Goal: Information Seeking & Learning: Find contact information

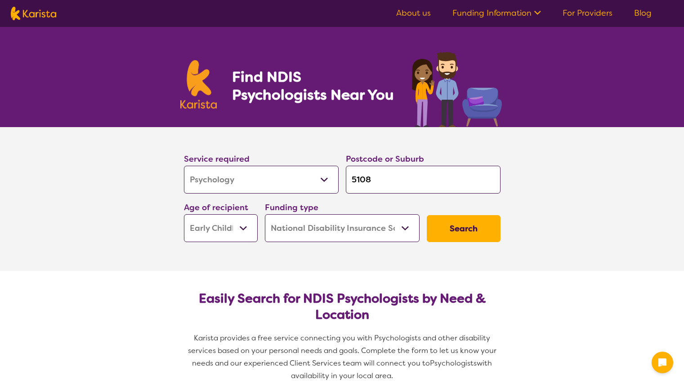
select select "Psychology"
select select "EC"
select select "NDIS"
select select "Psychology"
select select "EC"
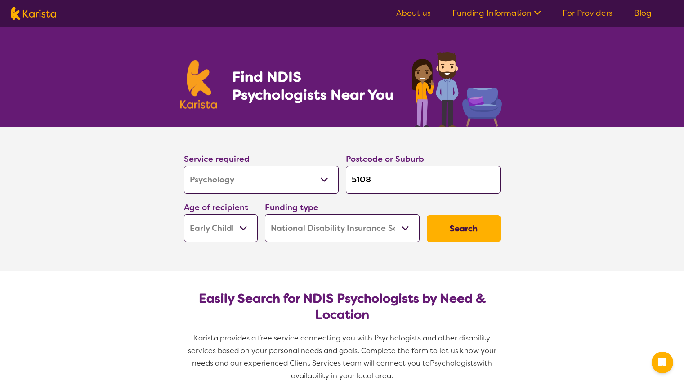
select select "NDIS"
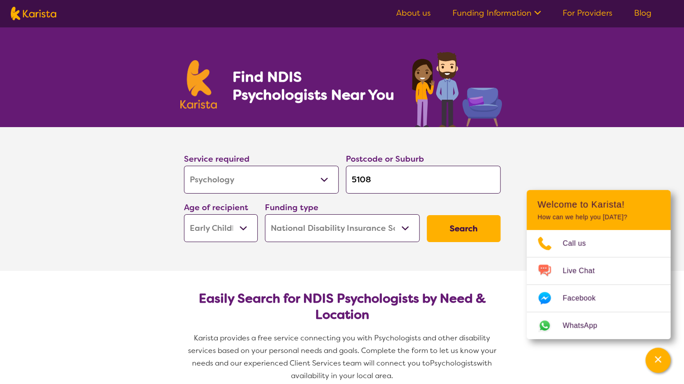
click at [225, 223] on select "Early Childhood - 0 to 9 Child - 10 to 11 Adolescent - 12 to 17 Adult - 18 to 6…" at bounding box center [221, 229] width 74 height 28
select select "AS"
click at [184, 215] on select "Early Childhood - 0 to 9 Child - 10 to 11 Adolescent - 12 to 17 Adult - 18 to 6…" at bounding box center [221, 229] width 74 height 28
select select "AS"
click at [371, 232] on select "Home Care Package (HCP) National Disability Insurance Scheme (NDIS) I don't know" at bounding box center [342, 229] width 155 height 28
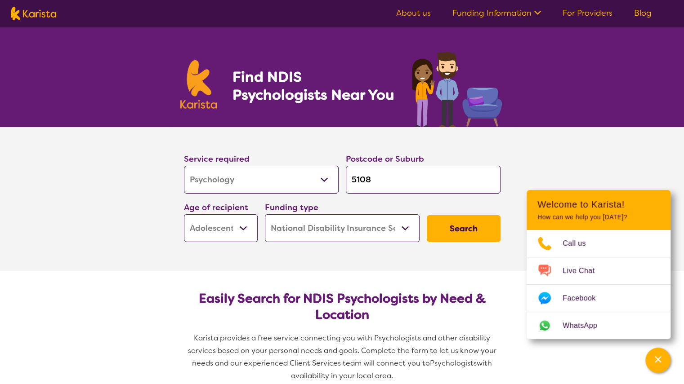
click at [371, 232] on select "Home Care Package (HCP) National Disability Insurance Scheme (NDIS) I don't know" at bounding box center [342, 229] width 155 height 28
click at [479, 233] on button "Search" at bounding box center [464, 228] width 74 height 27
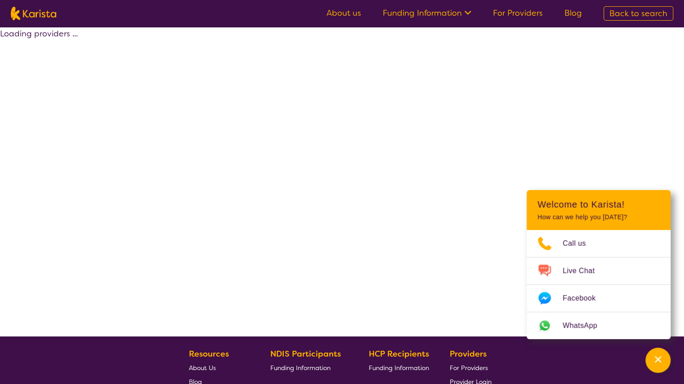
select select "by_score"
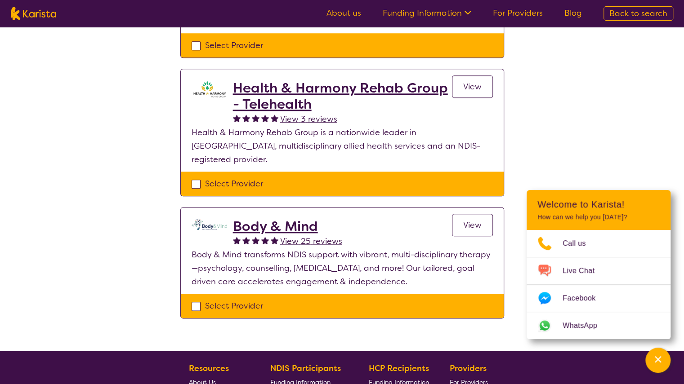
scroll to position [405, 0]
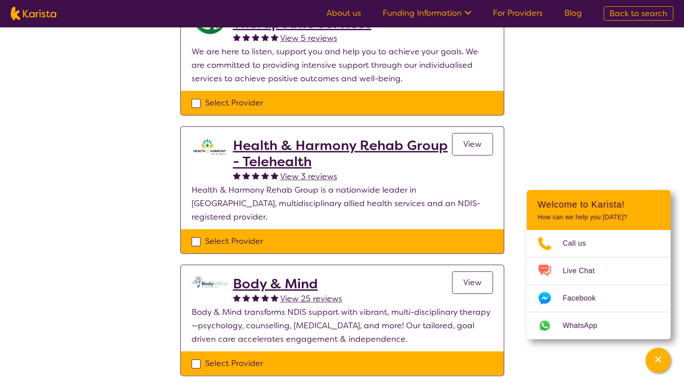
click at [285, 276] on h2 "Body & Mind" at bounding box center [287, 284] width 109 height 16
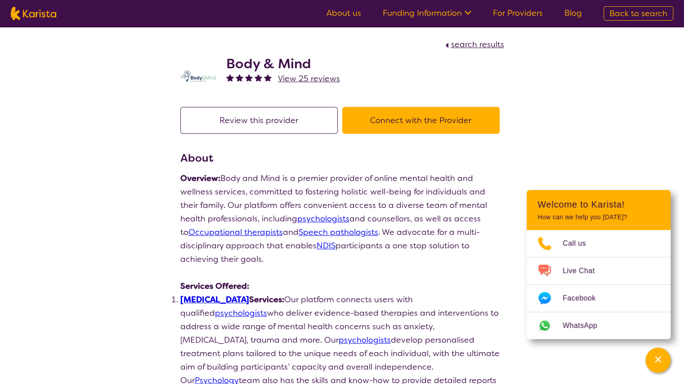
click at [294, 64] on h2 "Body & Mind" at bounding box center [283, 64] width 114 height 16
